Goal: Find specific page/section: Find specific page/section

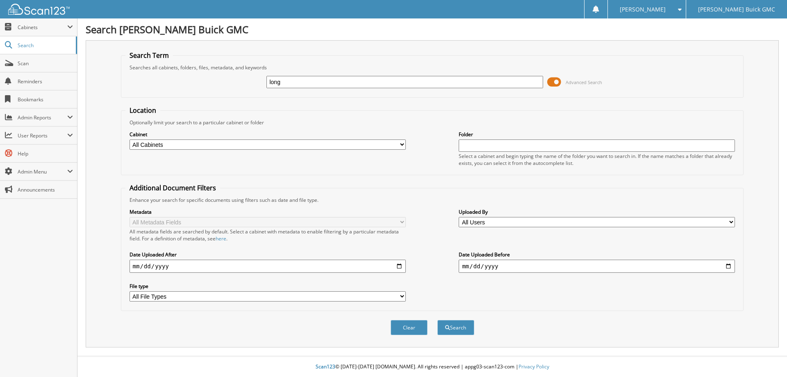
type input "long"
click at [437, 320] on button "Search" at bounding box center [455, 327] width 37 height 15
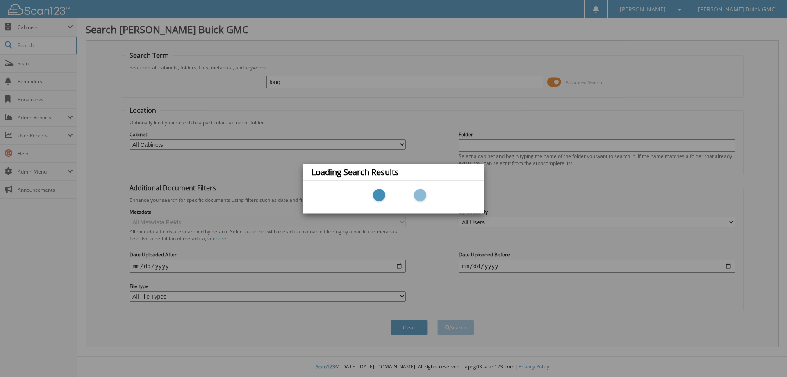
click at [378, 148] on div "Loading Search Results" at bounding box center [393, 188] width 787 height 377
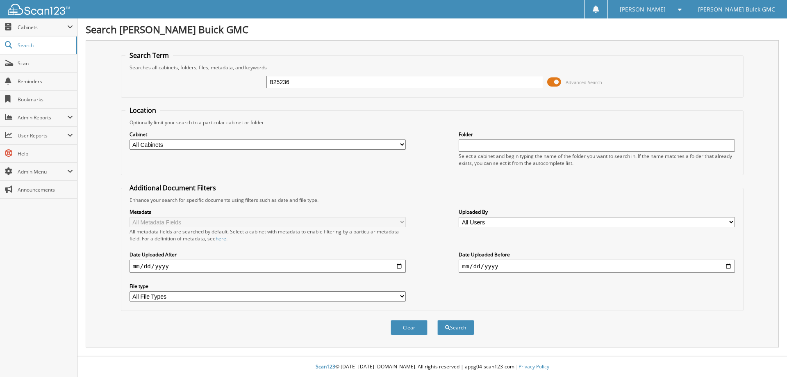
type input "B25236"
click at [437, 320] on button "Search" at bounding box center [455, 327] width 37 height 15
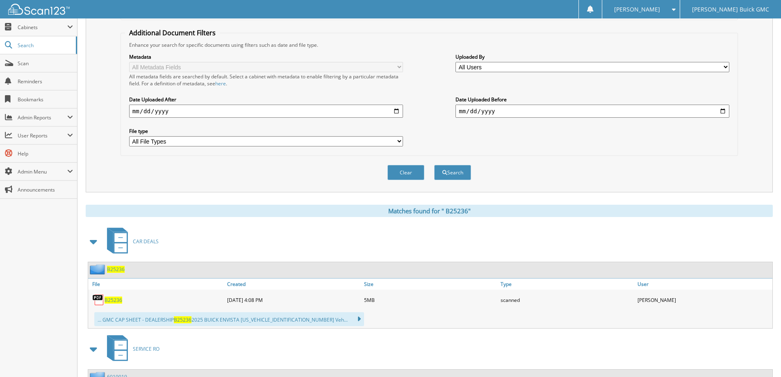
scroll to position [287, 0]
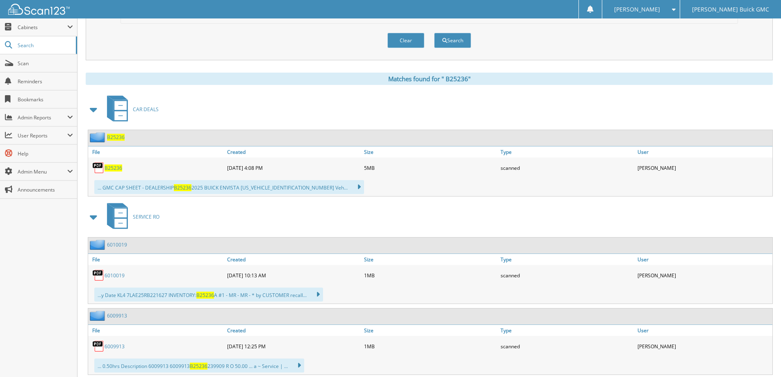
click at [116, 164] on div "B 2 5 2 3 6" at bounding box center [156, 167] width 137 height 16
click at [117, 168] on span "B 2 5 2 3 6" at bounding box center [114, 167] width 18 height 7
